Goal: Transaction & Acquisition: Purchase product/service

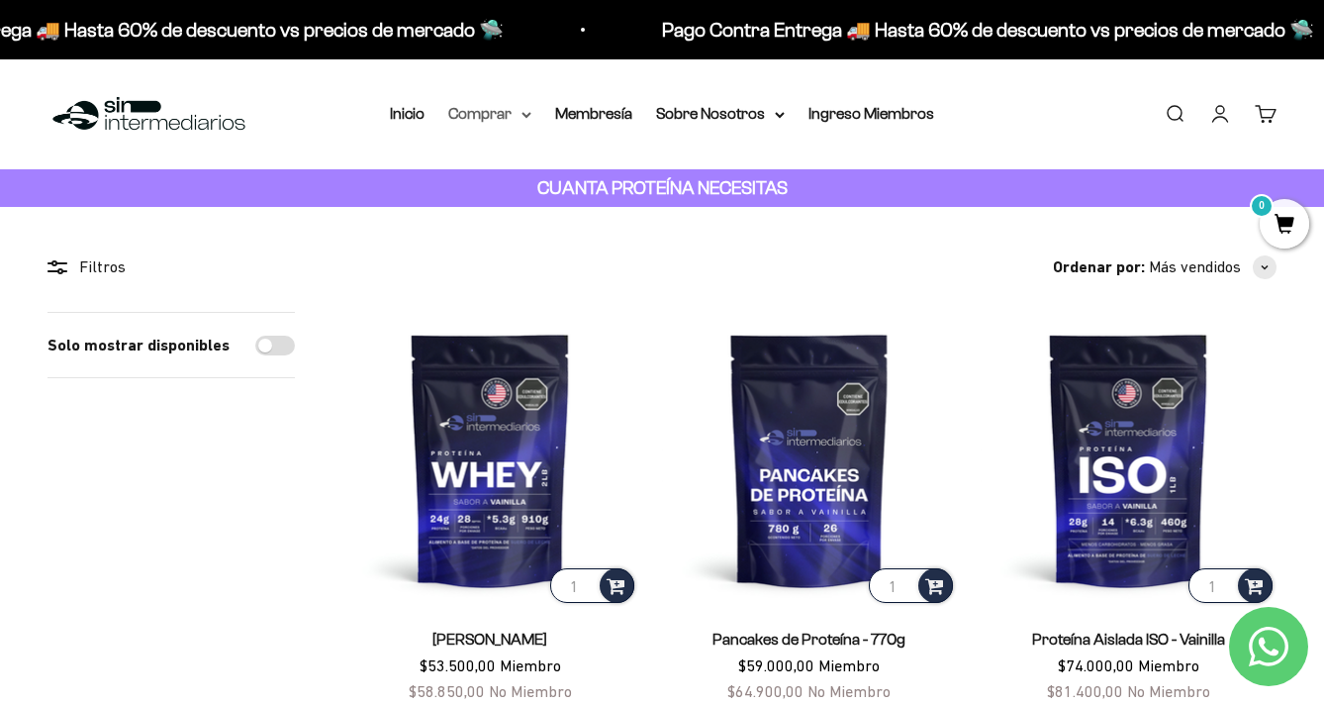
click at [521, 111] on summary "Comprar" at bounding box center [489, 114] width 83 height 26
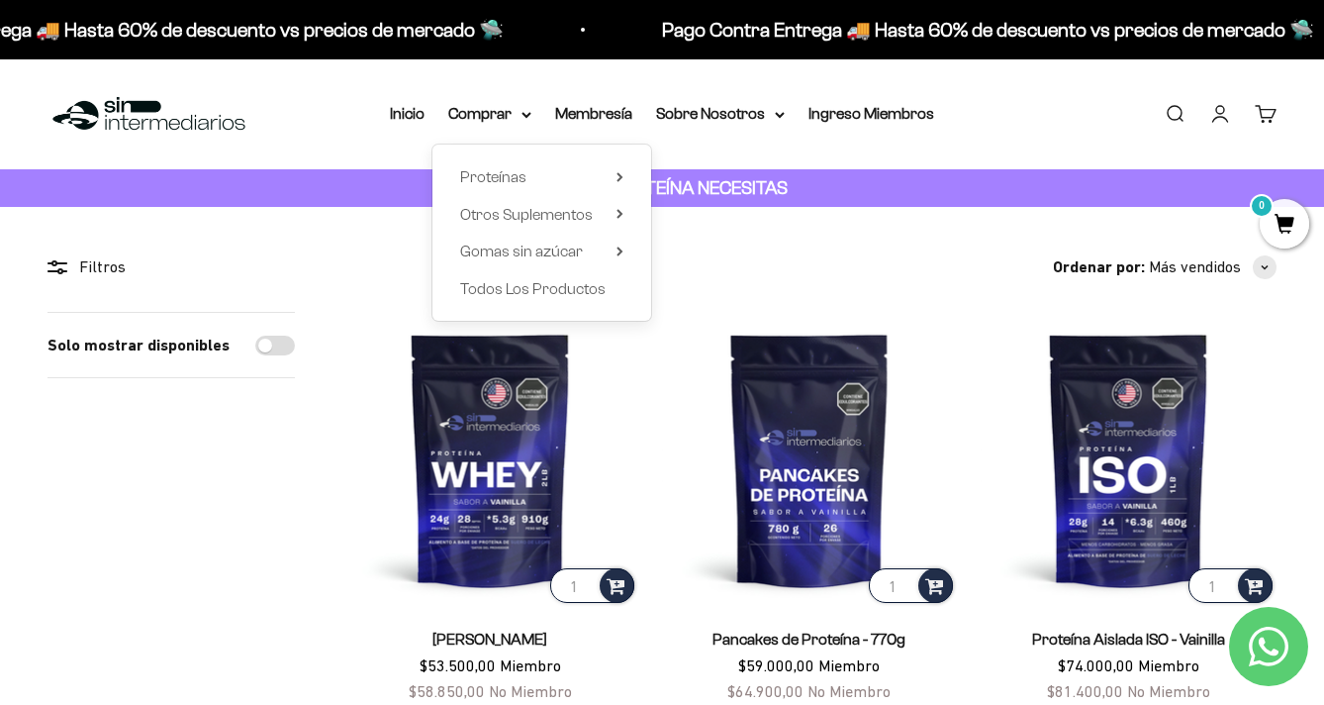
click at [541, 79] on div "Menú Buscar Inicio Comprar Proteínas Ver Todos Whey Iso Vegan Pancakes Pre-Entr…" at bounding box center [662, 114] width 1324 height 110
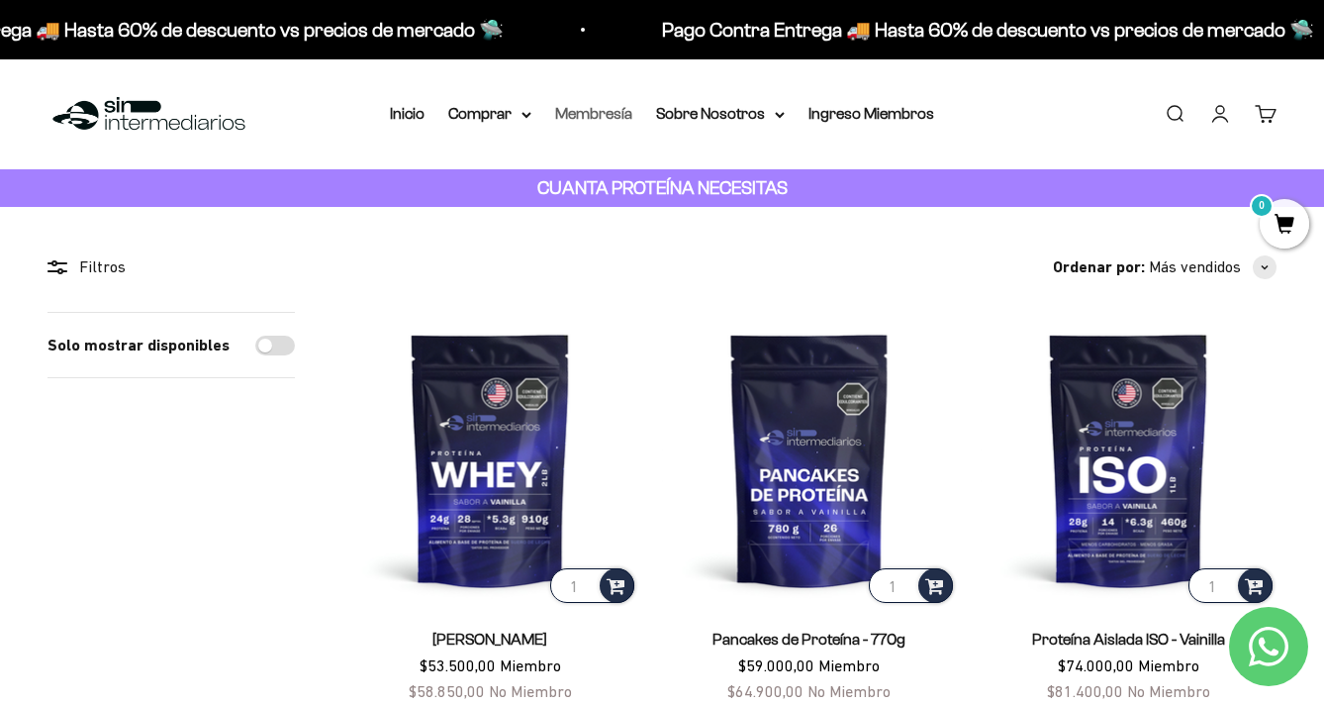
click at [589, 107] on link "Membresía" at bounding box center [593, 113] width 77 height 17
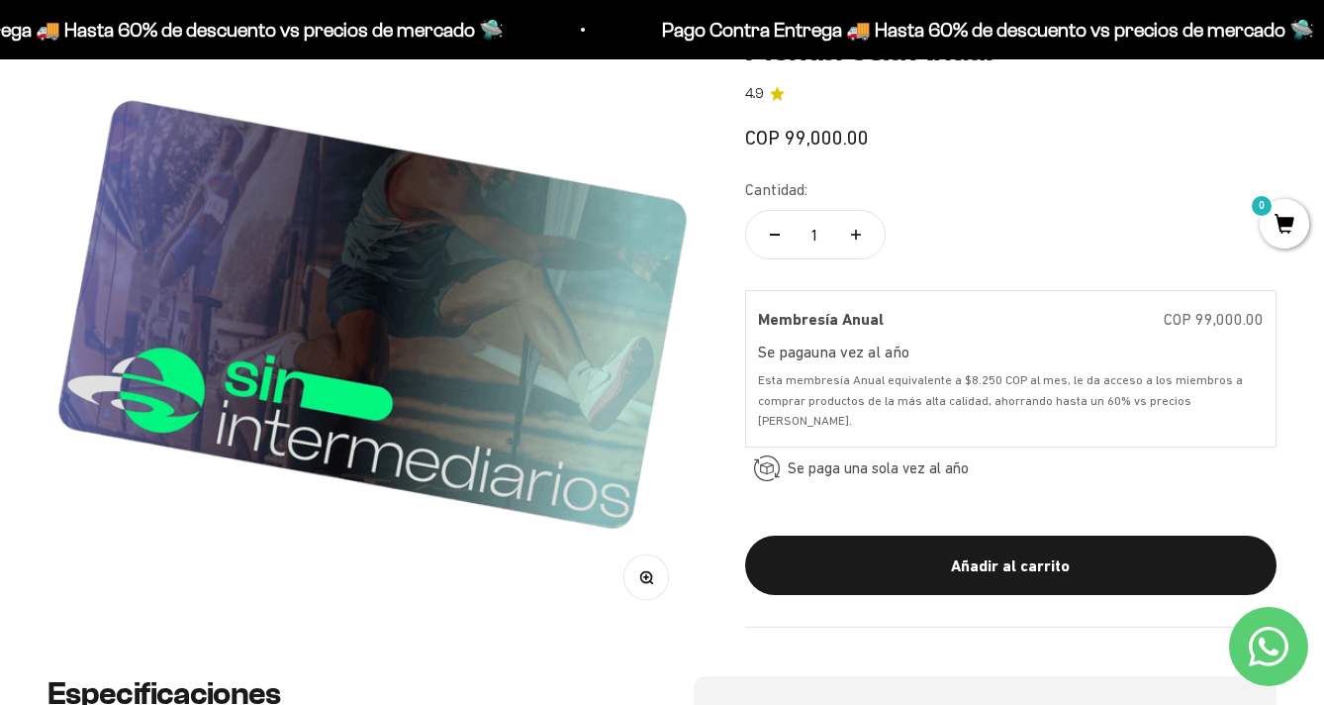
scroll to position [310, 0]
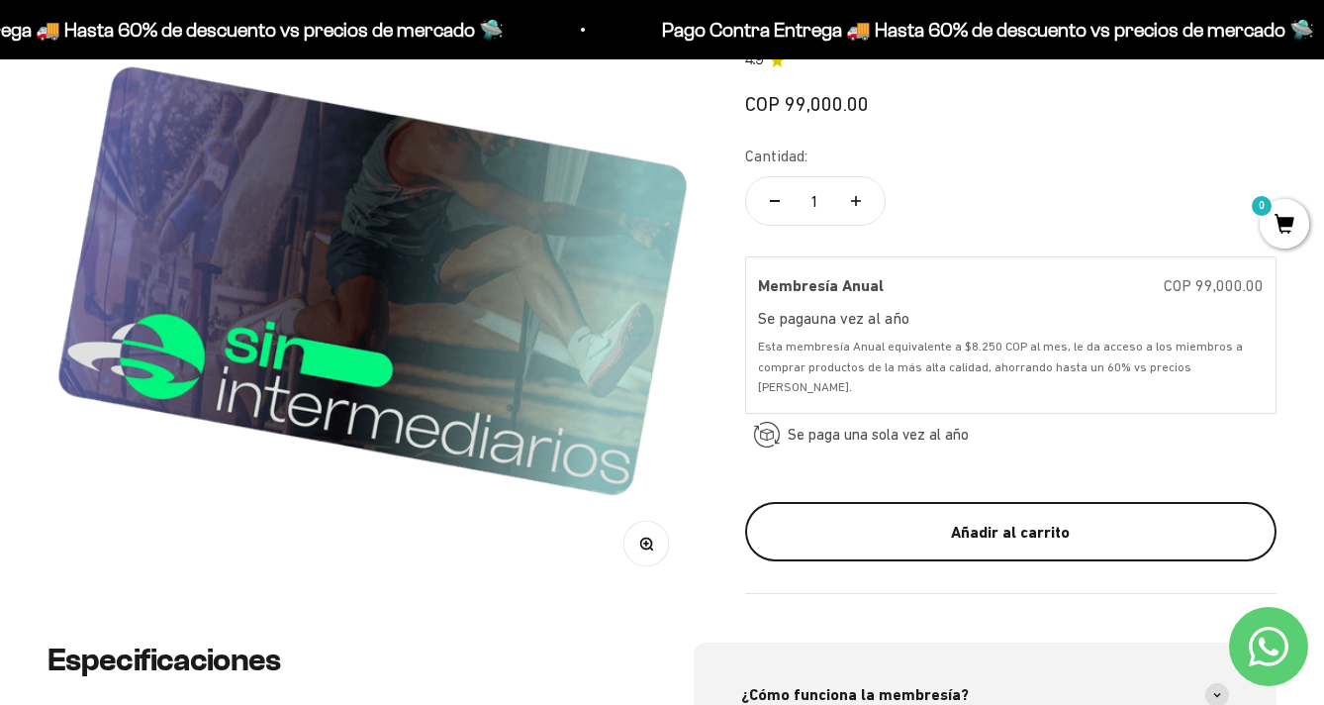
click at [972, 528] on div "Añadir al carrito" at bounding box center [1011, 533] width 452 height 26
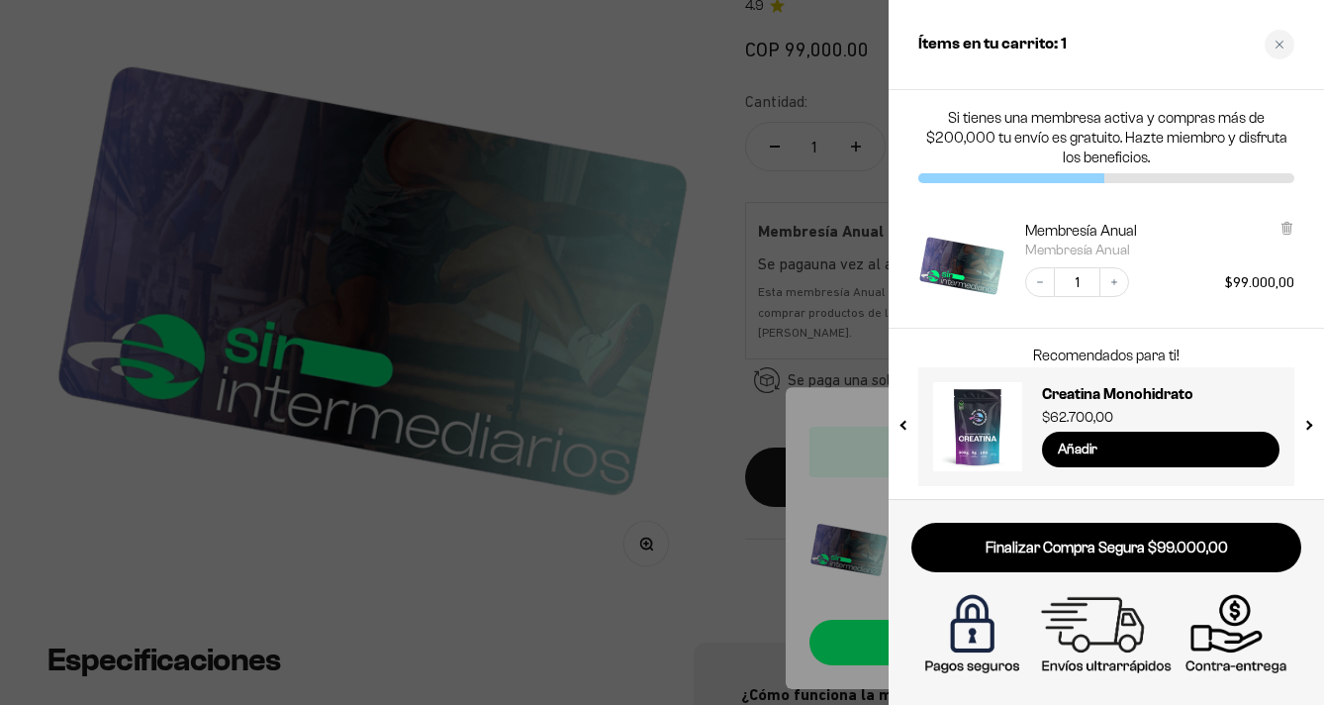
scroll to position [2, 0]
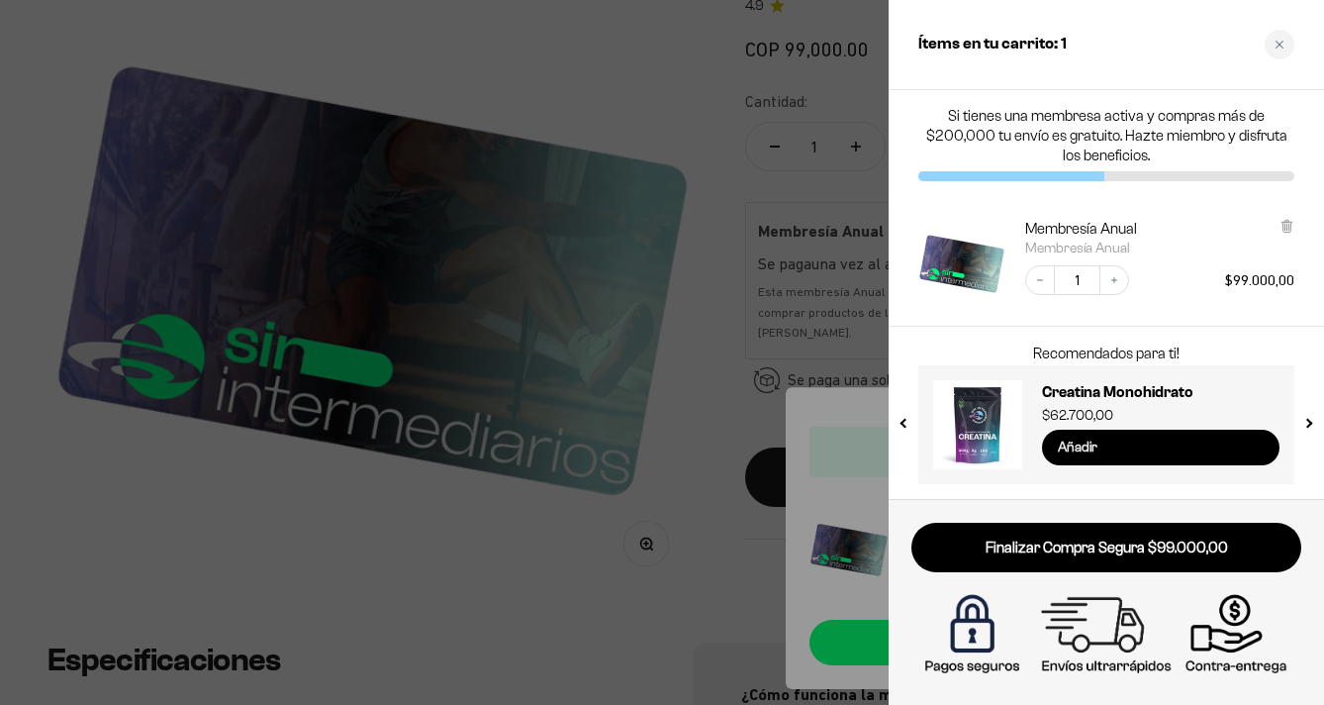
click at [1145, 449] on input "Añadir" at bounding box center [1161, 448] width 238 height 36
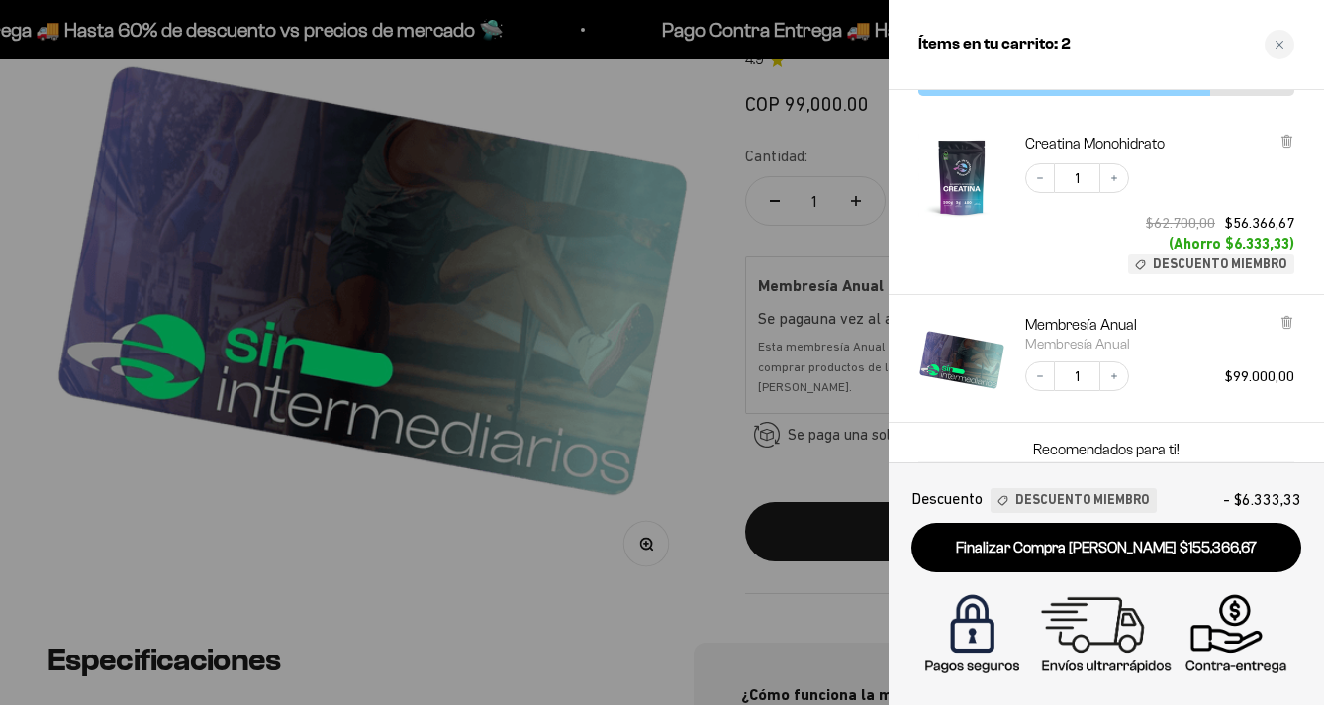
scroll to position [88, 0]
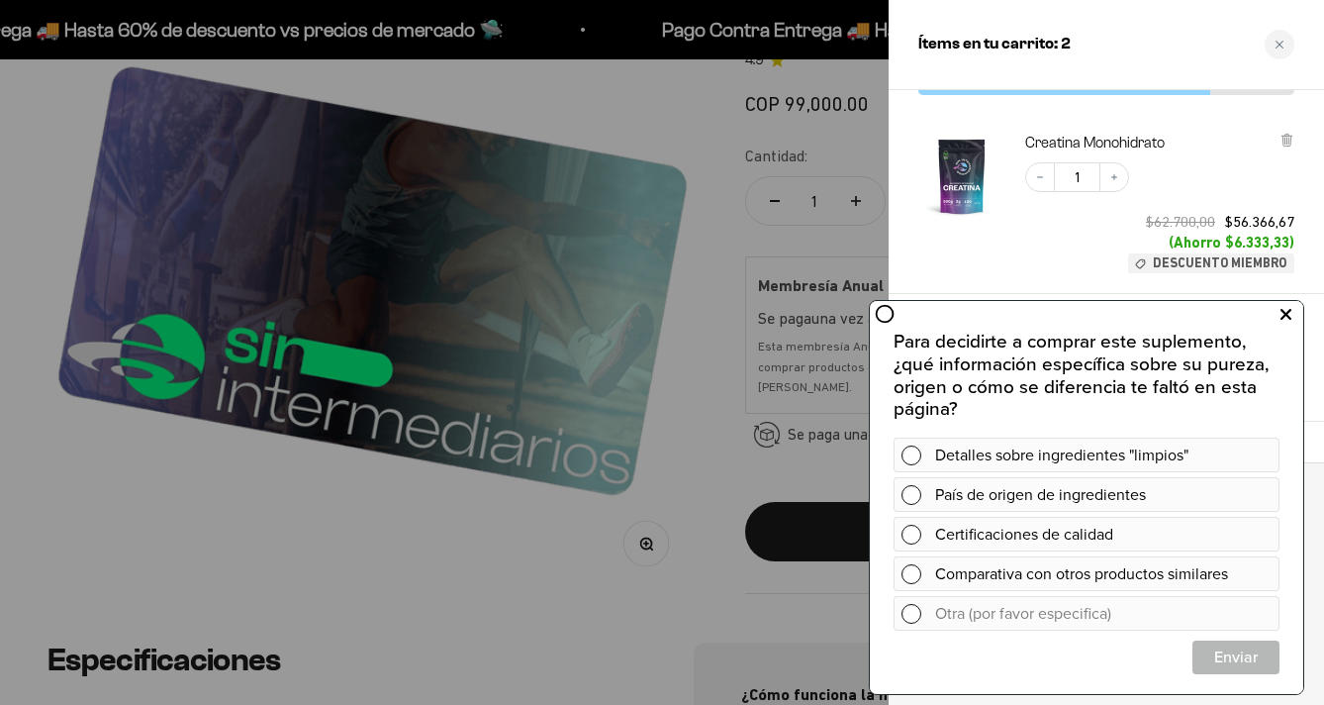
click at [1300, 316] on button at bounding box center [1286, 315] width 36 height 32
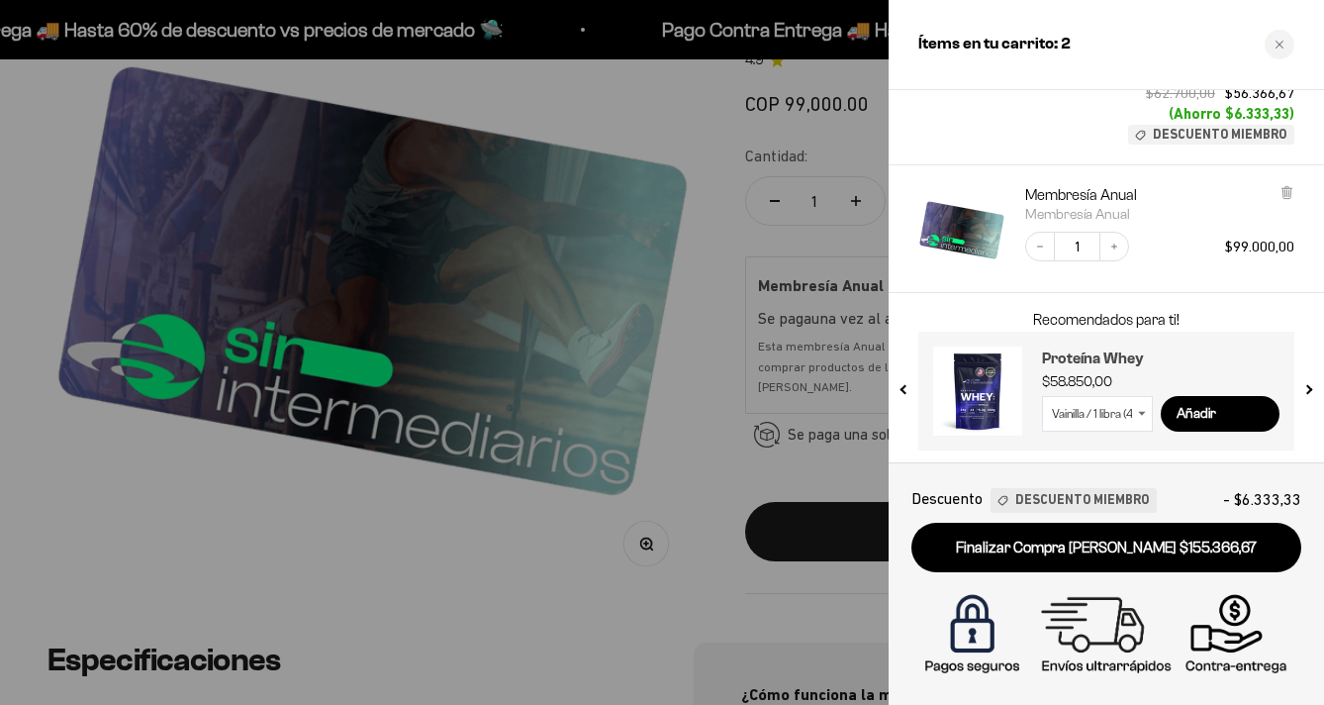
scroll to position [220, 0]
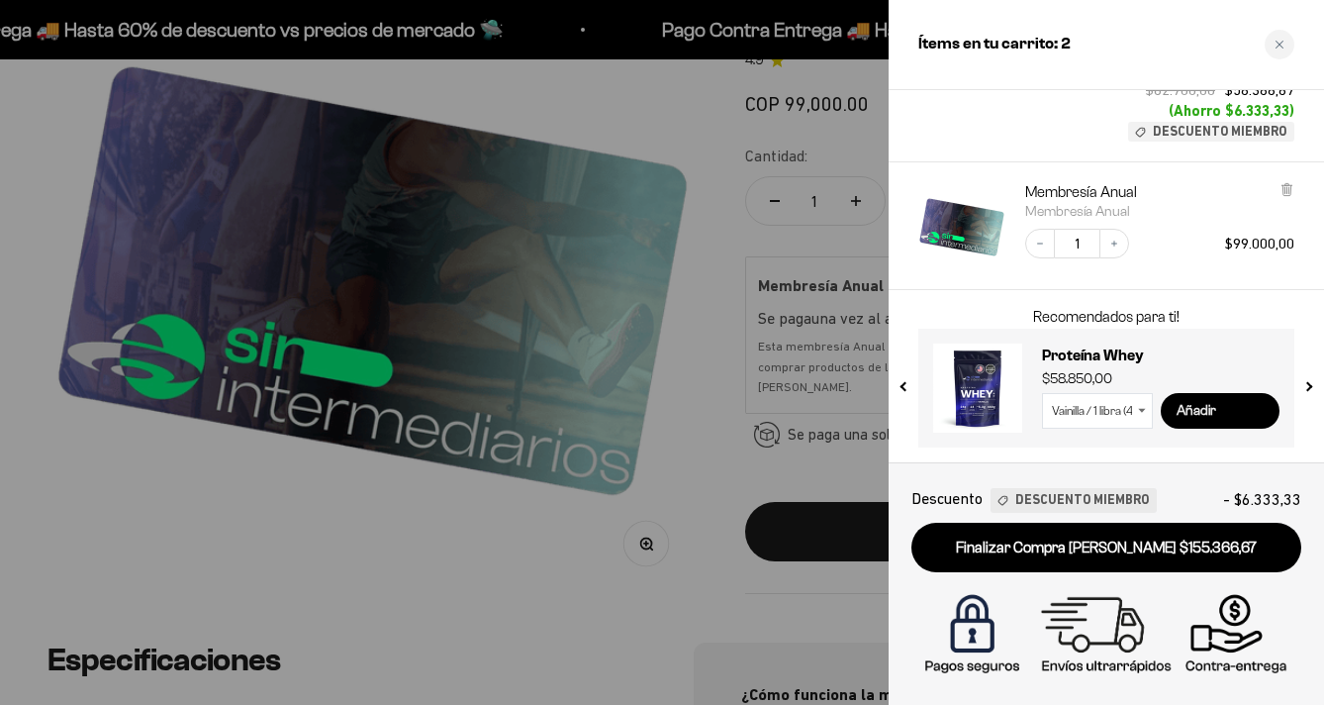
click at [1209, 406] on input "Añadir" at bounding box center [1220, 411] width 119 height 36
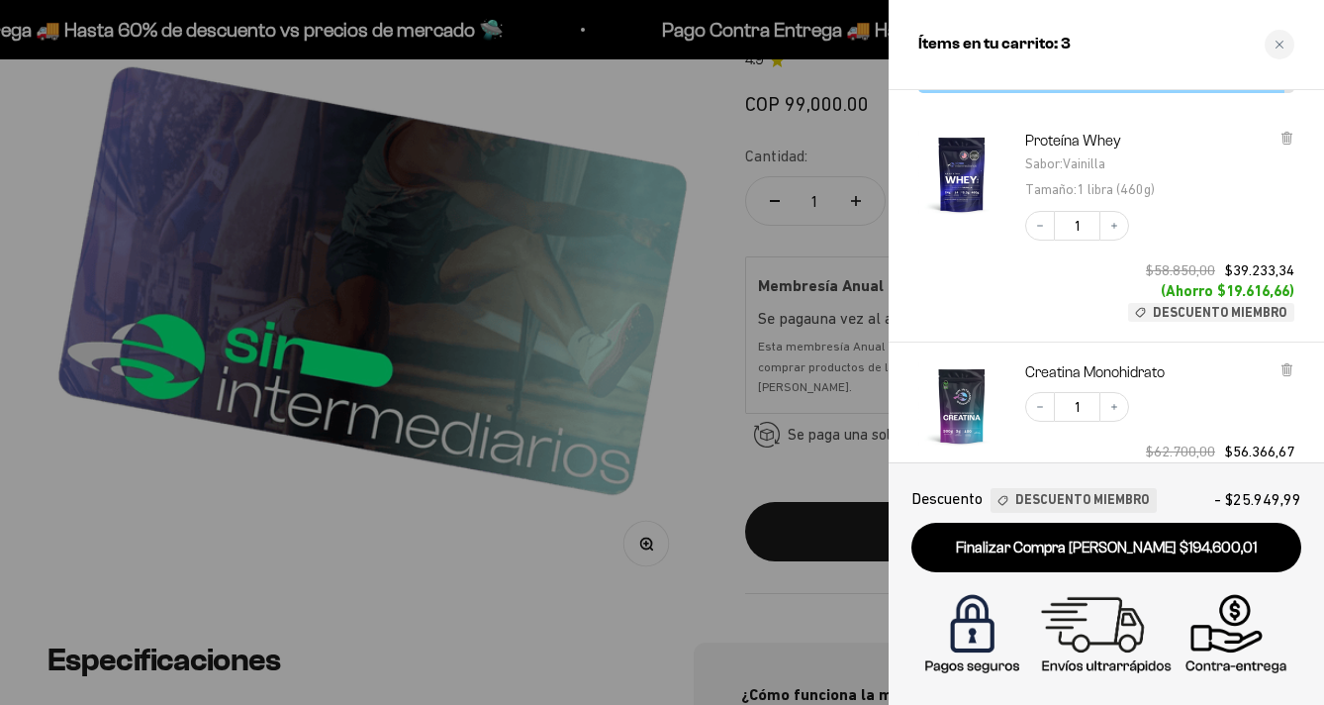
scroll to position [61, 0]
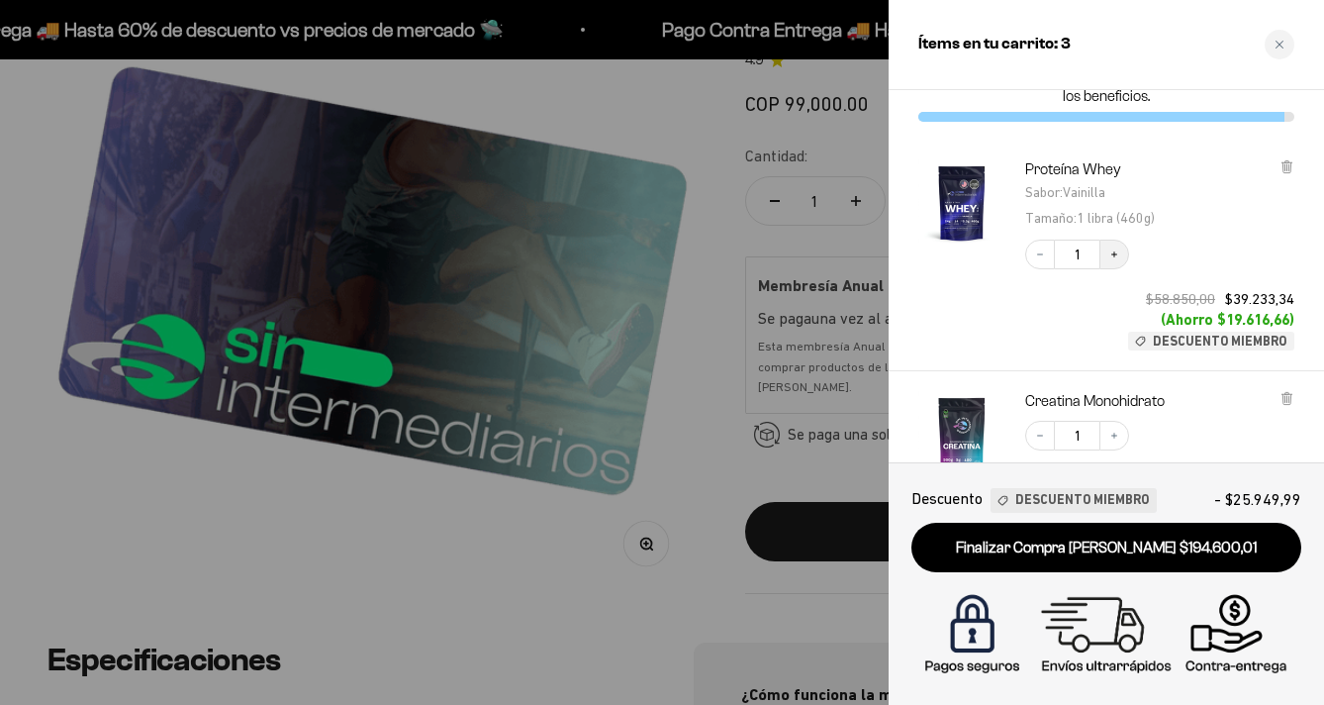
click at [1111, 258] on icon "Increase quantity" at bounding box center [1115, 254] width 12 height 12
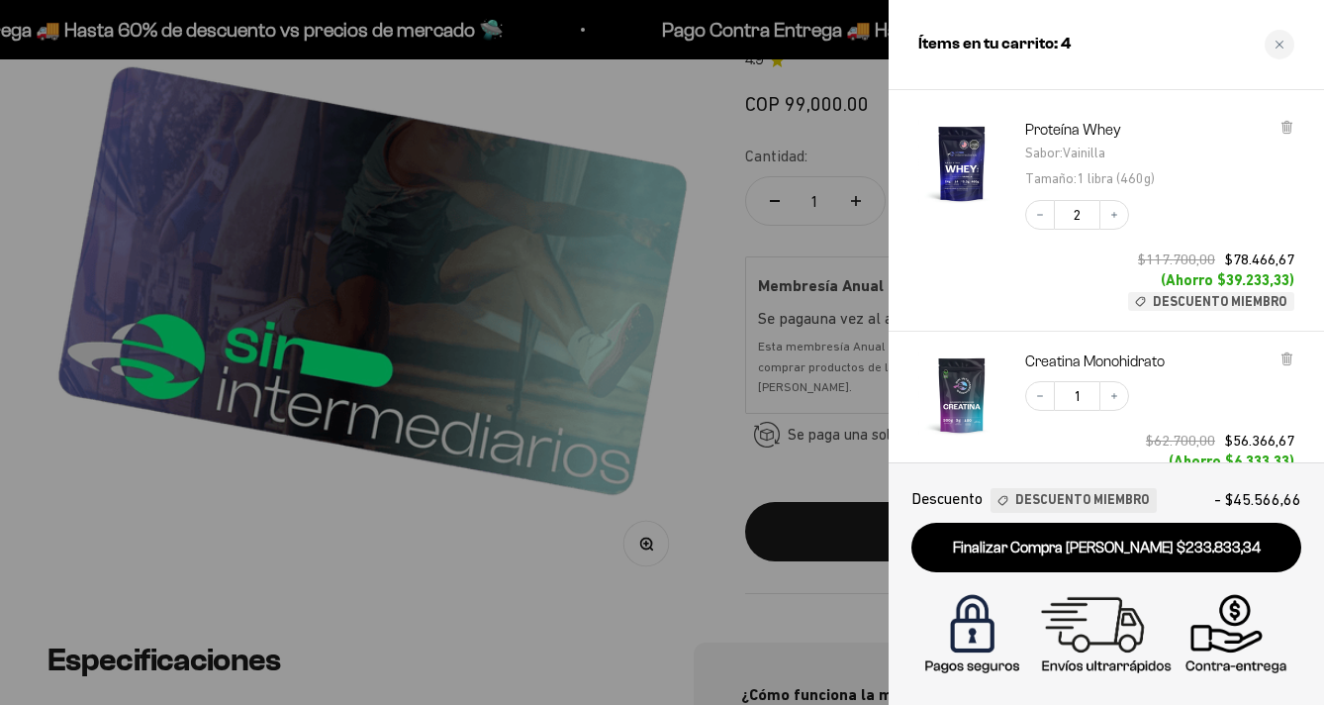
scroll to position [180, 0]
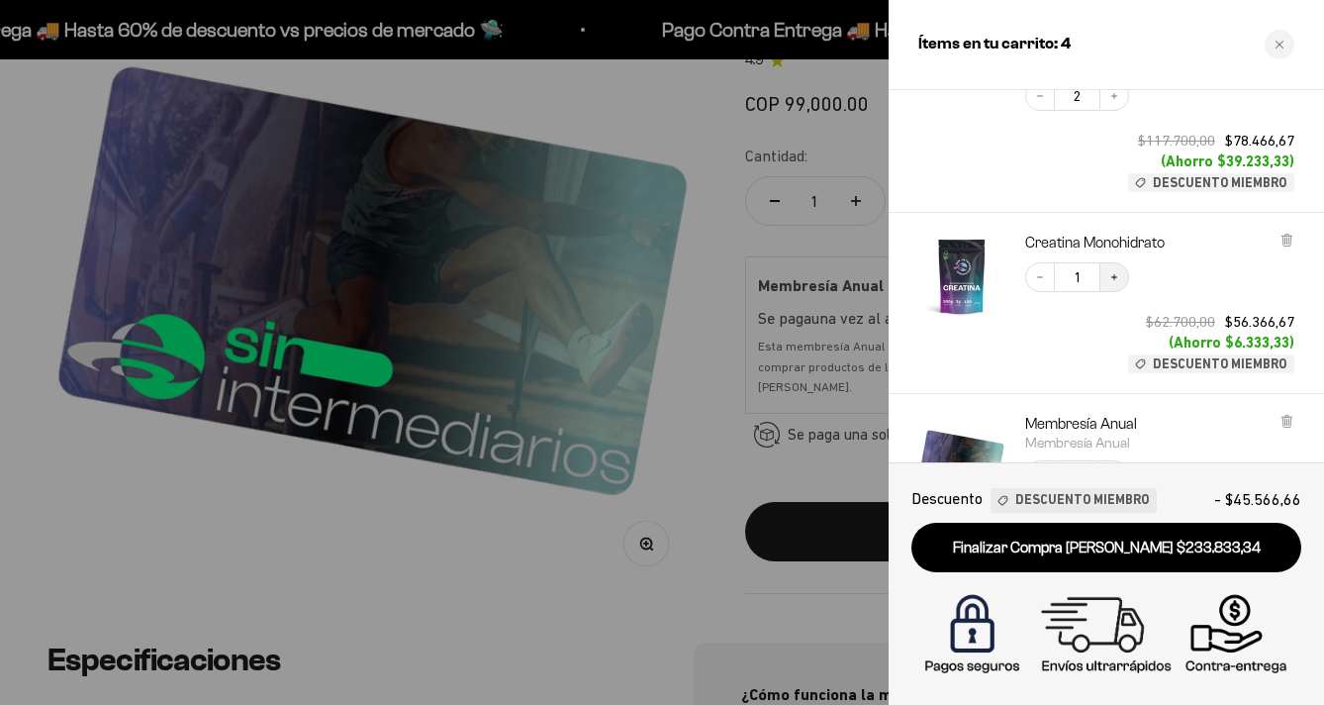
click at [1117, 279] on icon "Increase quantity" at bounding box center [1115, 277] width 12 height 12
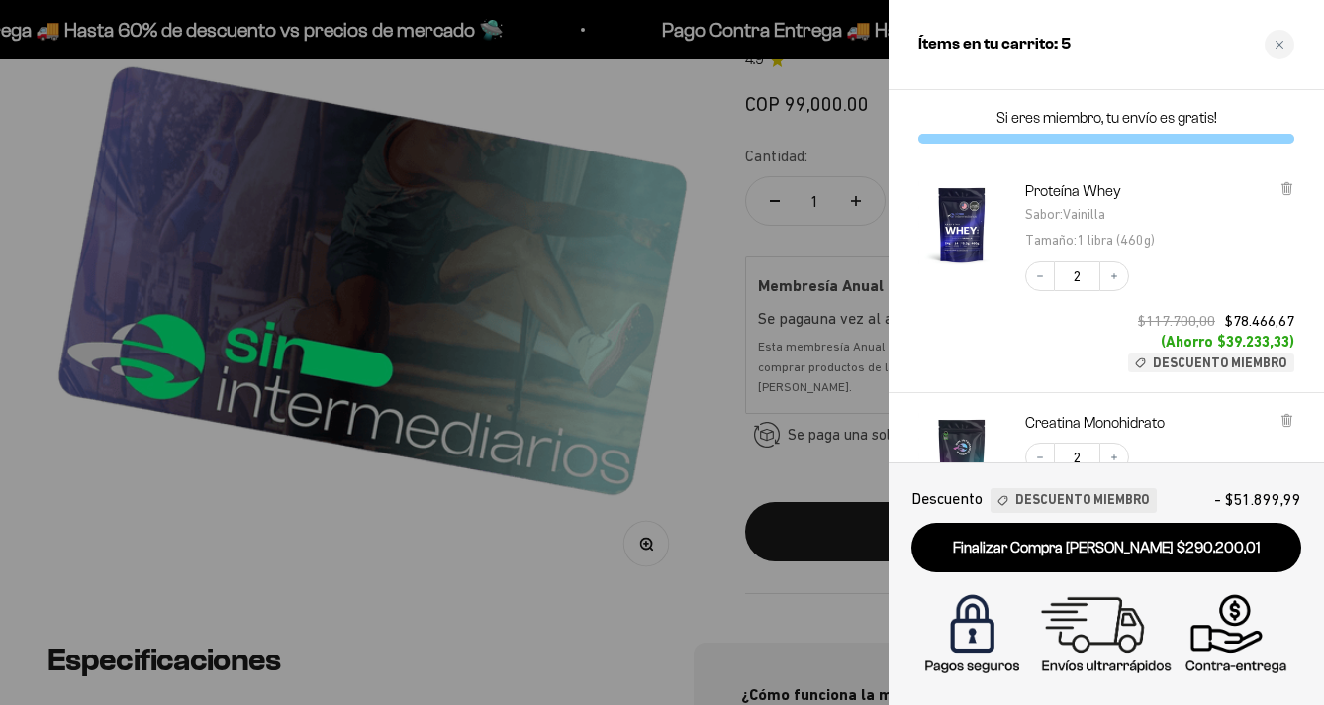
scroll to position [105, 0]
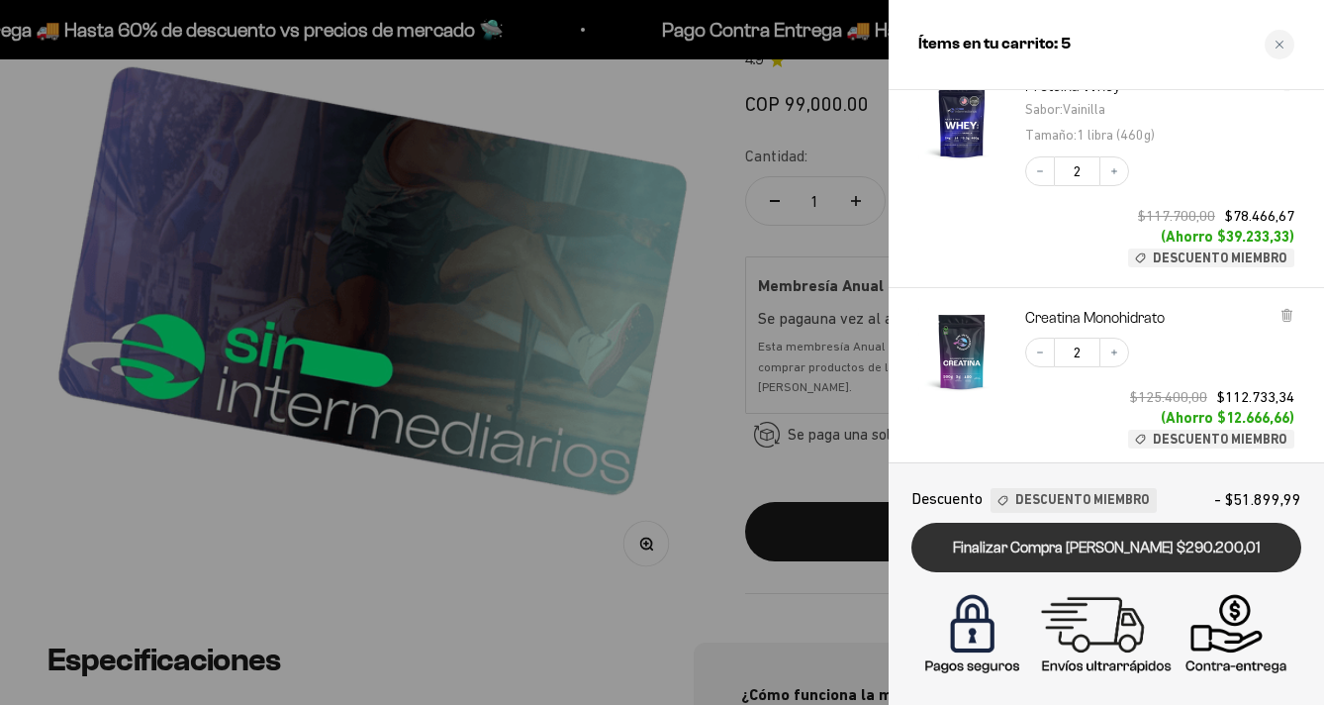
click at [1124, 546] on link "Finalizar Compra [PERSON_NAME] $290.200,01" at bounding box center [1107, 548] width 390 height 50
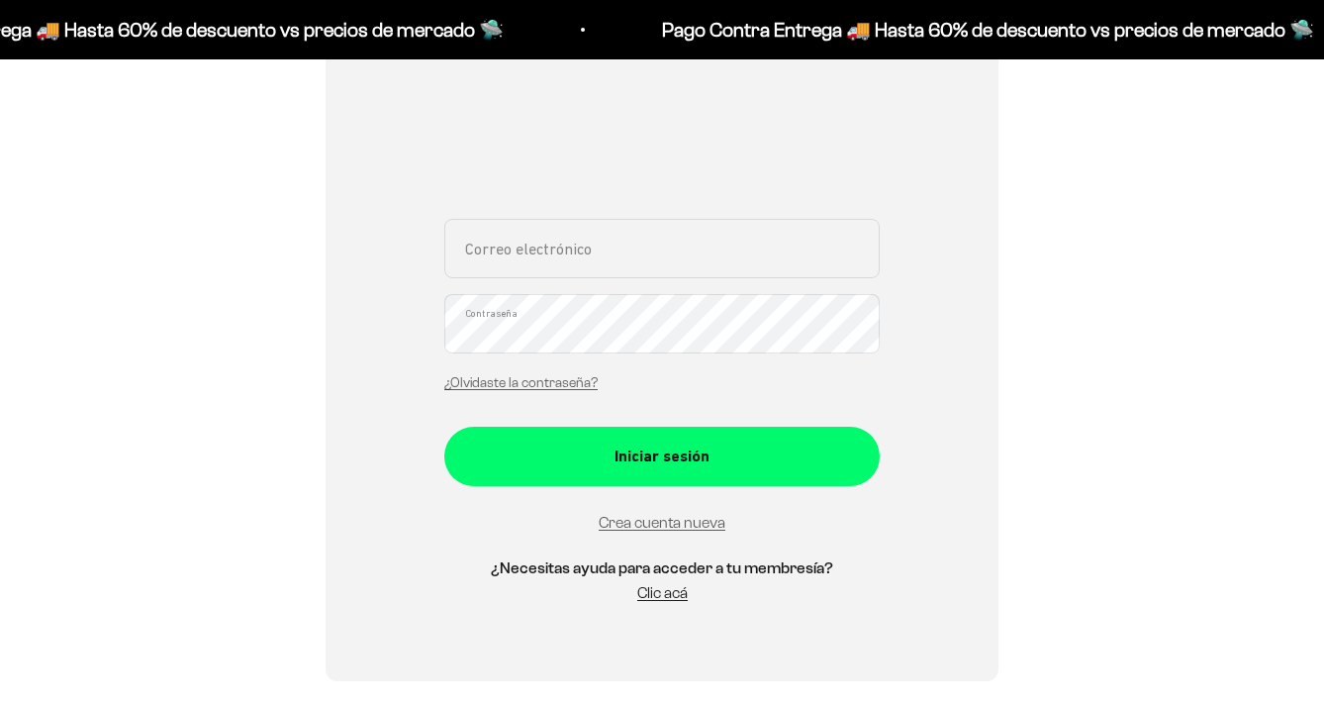
scroll to position [428, 0]
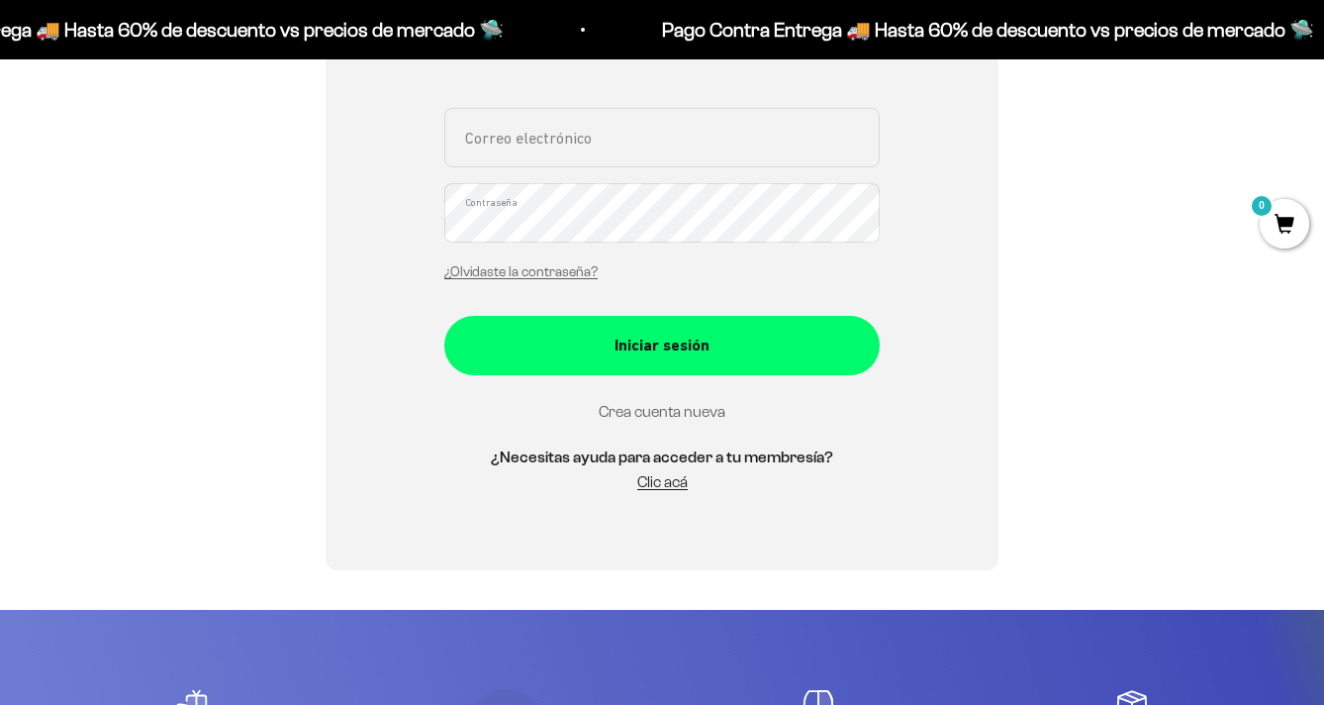
click at [691, 409] on link "Crea cuenta nueva" at bounding box center [662, 411] width 127 height 17
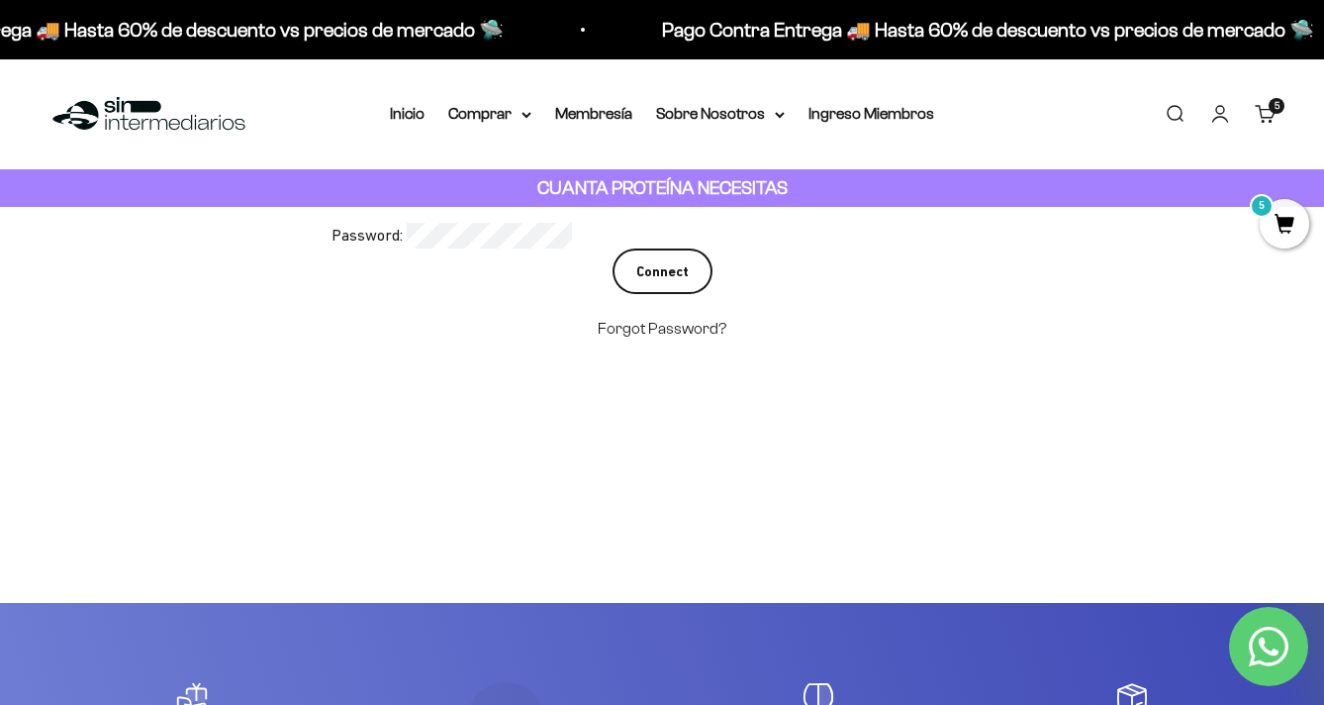
click at [659, 269] on input "Connect" at bounding box center [663, 271] width 100 height 46
